Goal: Task Accomplishment & Management: Use online tool/utility

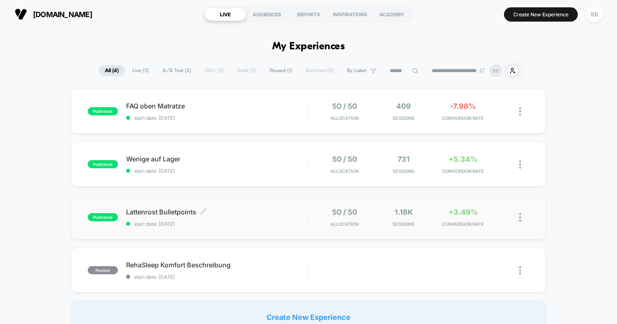
click at [234, 217] on div "Lattenrost Bulletpoints Click to edit experience details Click to edit experien…" at bounding box center [217, 217] width 182 height 19
click at [235, 155] on span "Wenige auf Lager Click to edit experience details" at bounding box center [217, 159] width 182 height 8
click at [291, 164] on div "Wenige auf Lager Click to edit experience details Click to edit experience deta…" at bounding box center [217, 164] width 182 height 19
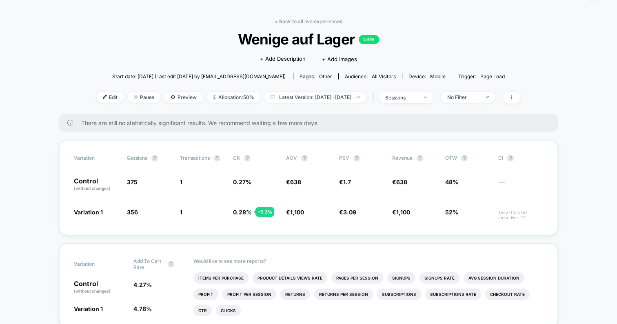
scroll to position [22, 0]
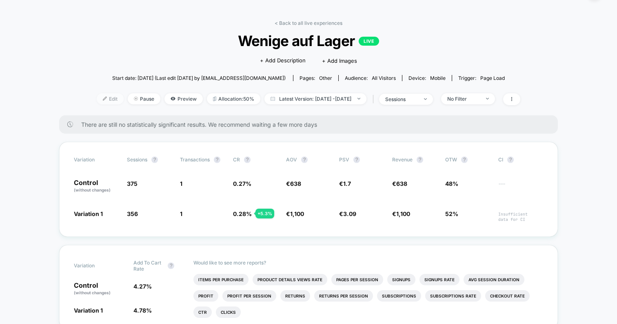
click at [103, 98] on img at bounding box center [105, 99] width 4 height 4
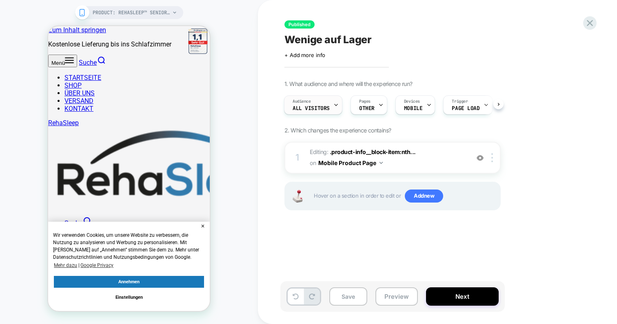
click at [318, 106] on span "All Visitors" at bounding box center [311, 109] width 37 height 6
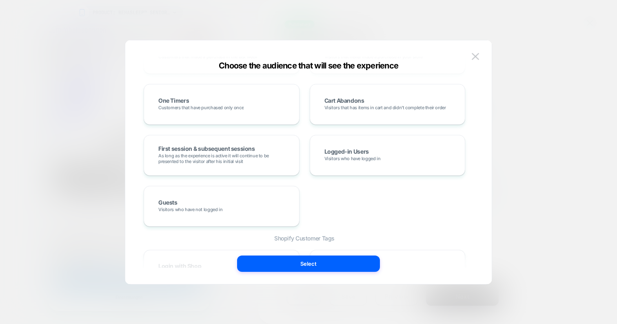
scroll to position [266, 0]
click at [476, 56] on img at bounding box center [475, 56] width 7 height 7
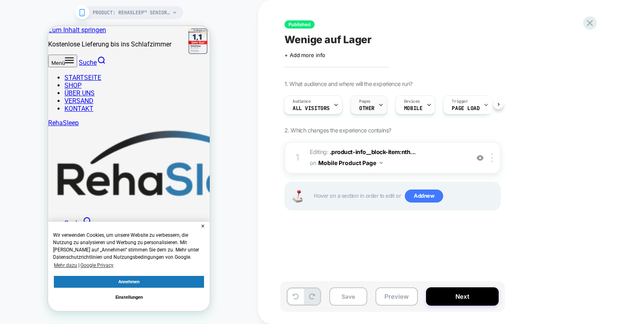
click at [370, 106] on span "OTHER" at bounding box center [367, 109] width 16 height 6
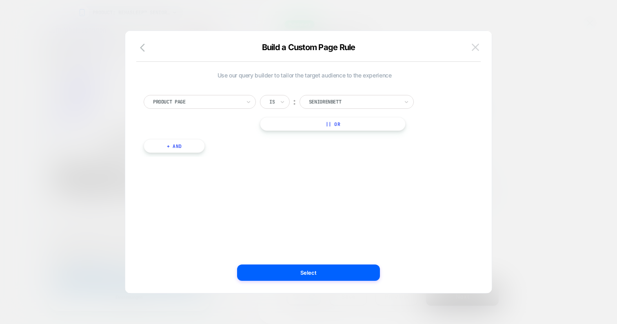
click at [476, 45] on img at bounding box center [475, 47] width 7 height 7
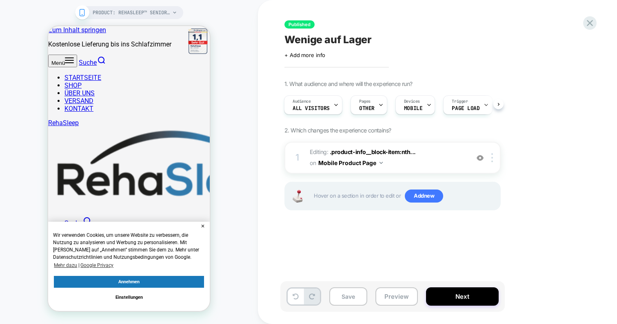
scroll to position [0, 7]
click at [478, 104] on icon at bounding box center [479, 105] width 3 height 2
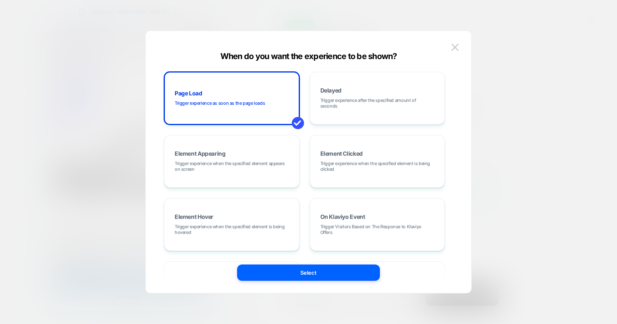
click at [522, 82] on div at bounding box center [308, 162] width 617 height 324
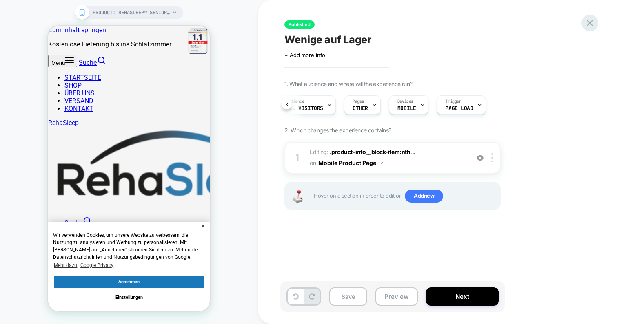
click at [589, 22] on icon at bounding box center [590, 23] width 6 height 6
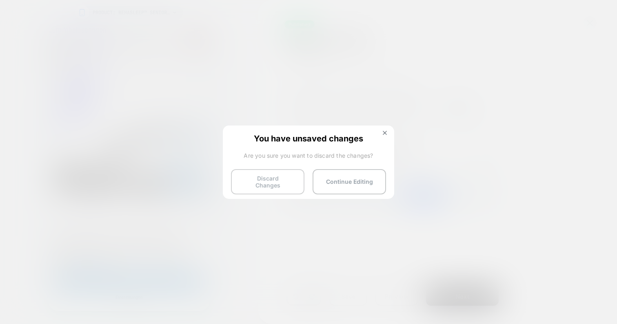
click at [256, 177] on button "Discard Changes" at bounding box center [267, 181] width 73 height 25
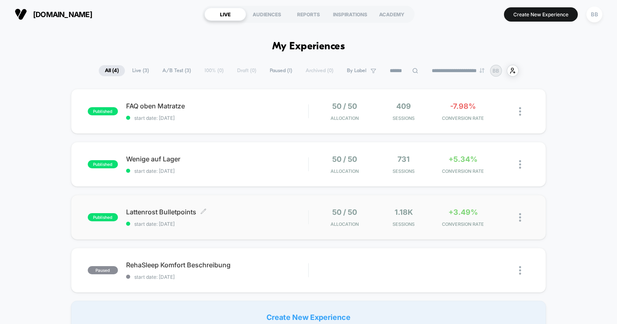
click at [275, 218] on div "Lattenrost Bulletpoints Click to edit experience details Click to edit experien…" at bounding box center [217, 217] width 182 height 19
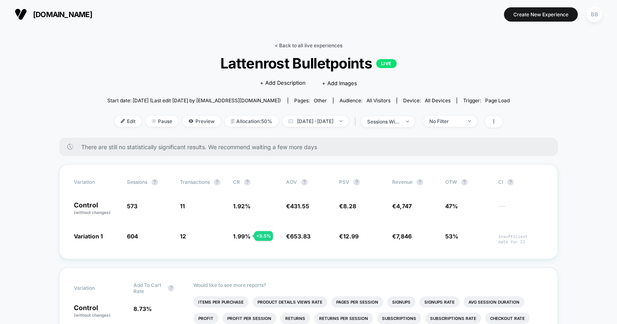
click at [291, 46] on link "< Back to all live experiences" at bounding box center [309, 45] width 68 height 6
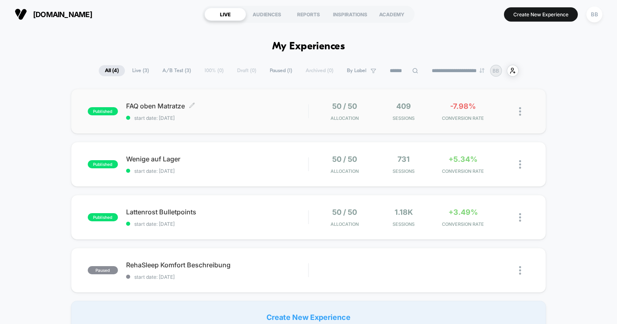
click at [260, 102] on span "FAQ oben Matratze Click to edit experience details" at bounding box center [217, 106] width 182 height 8
click at [255, 217] on div "Lattenrost Bulletpoints Click to edit experience details Click to edit experien…" at bounding box center [217, 217] width 182 height 19
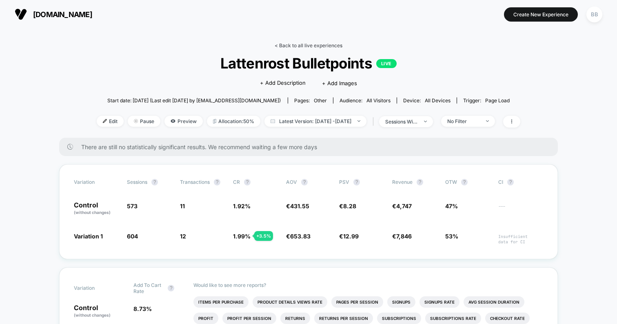
click at [301, 44] on link "< Back to all live experiences" at bounding box center [309, 45] width 68 height 6
